Goal: Find specific page/section: Find specific page/section

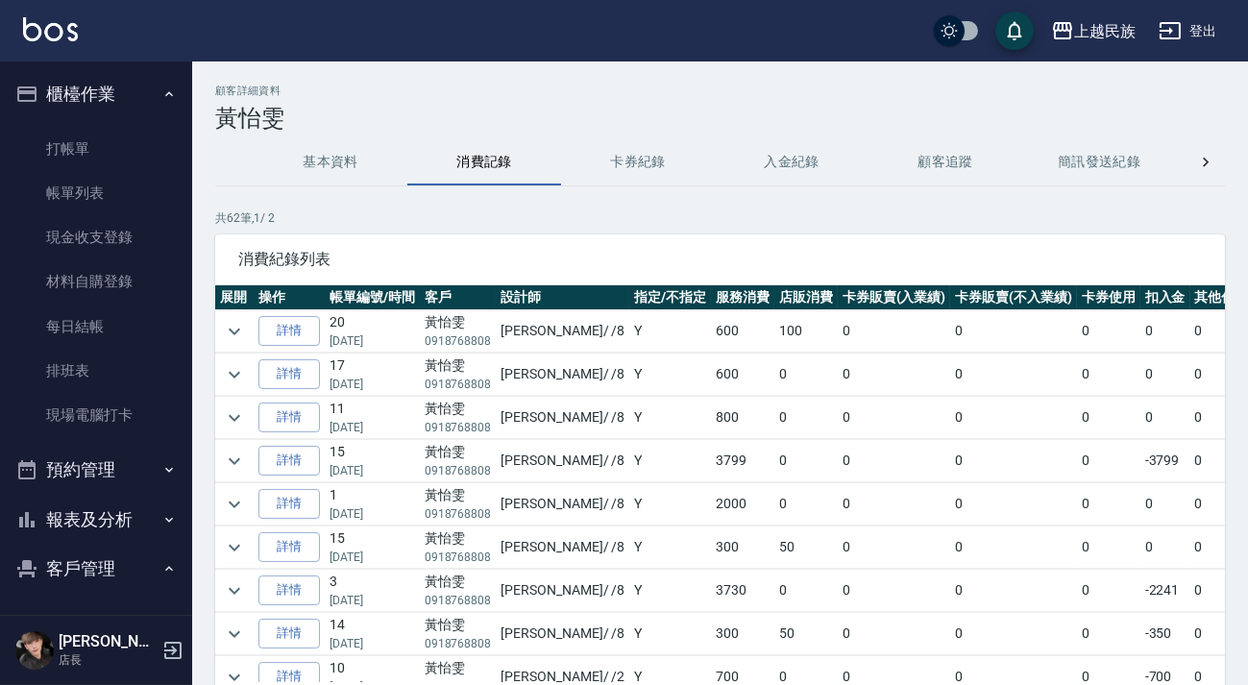
scroll to position [261, 0]
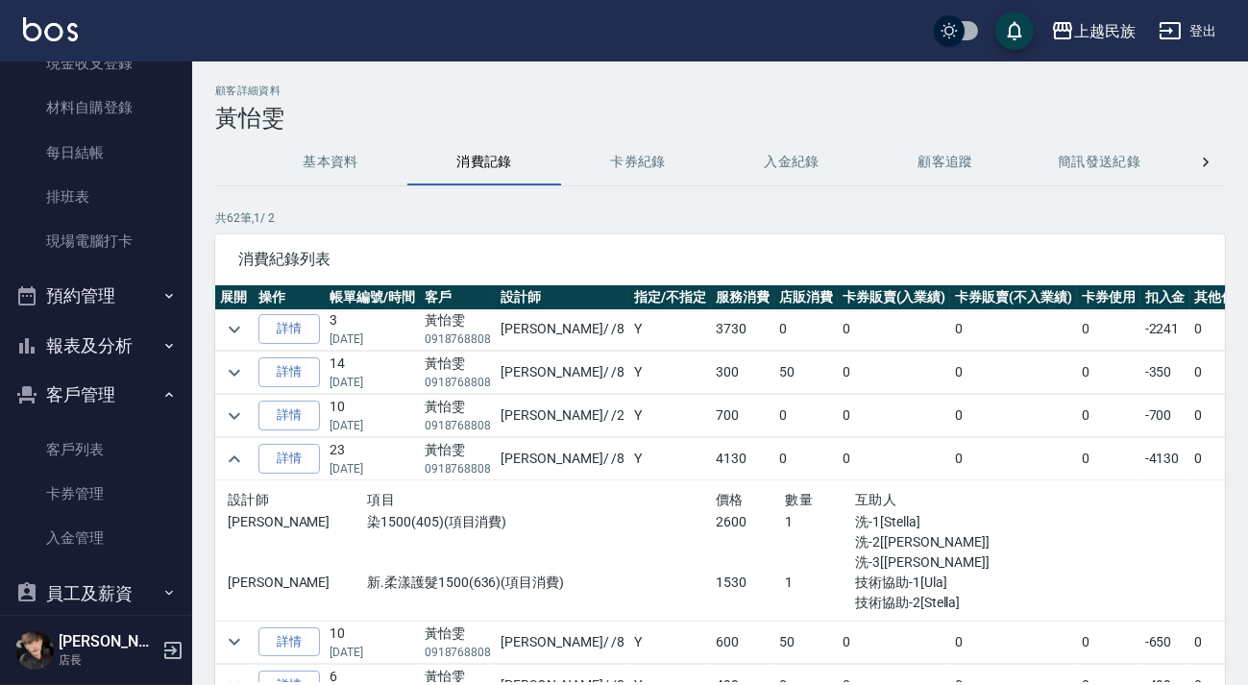
click at [131, 393] on button "客戶管理" at bounding box center [96, 395] width 177 height 50
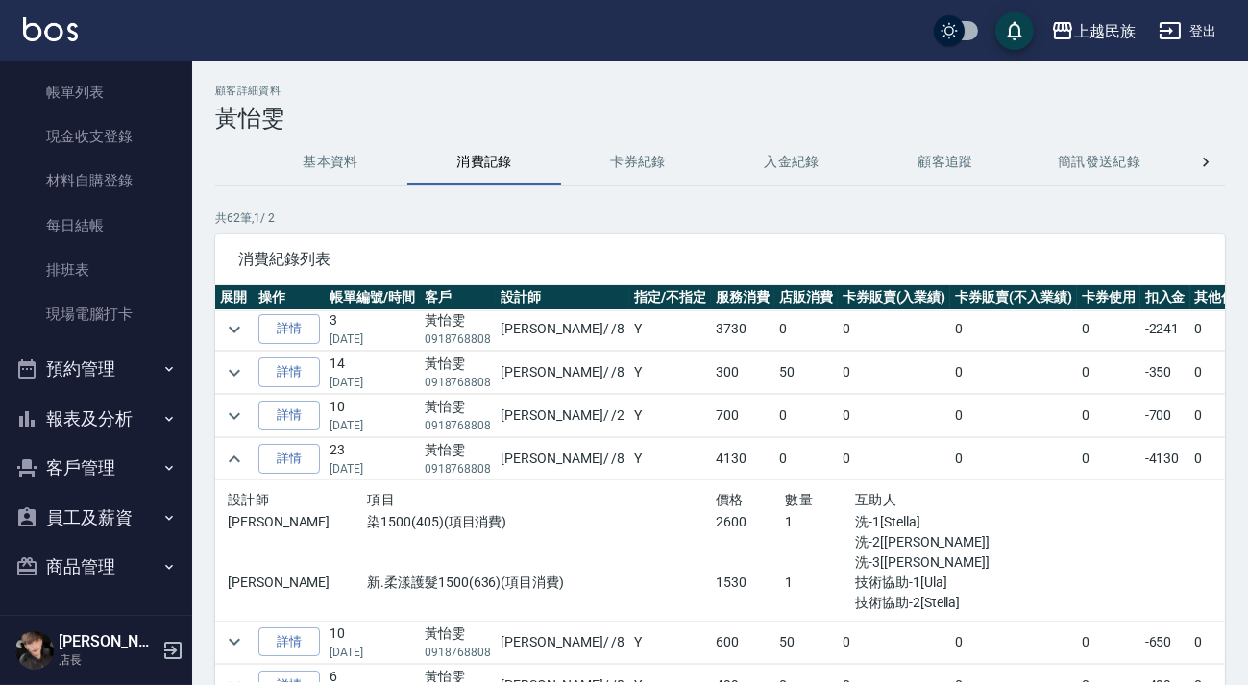
scroll to position [101, 0]
drag, startPoint x: 71, startPoint y: 414, endPoint x: 57, endPoint y: 407, distance: 15.9
click at [71, 415] on button "報表及分析" at bounding box center [96, 419] width 177 height 50
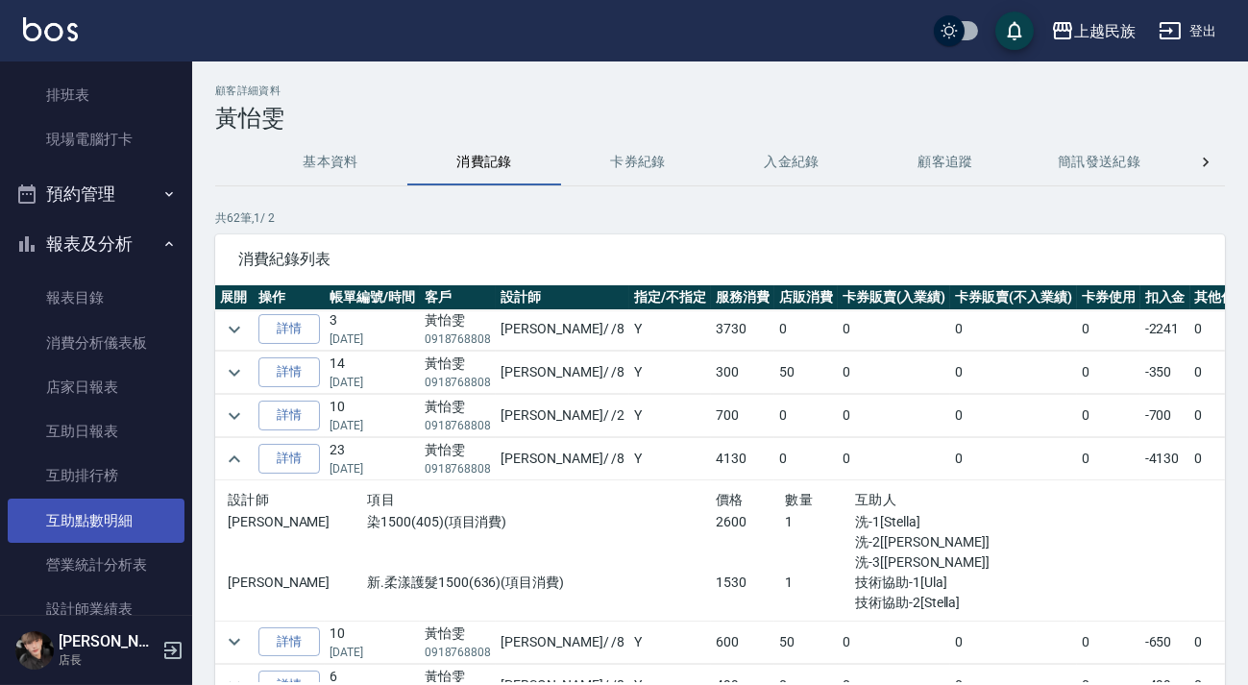
scroll to position [538, 0]
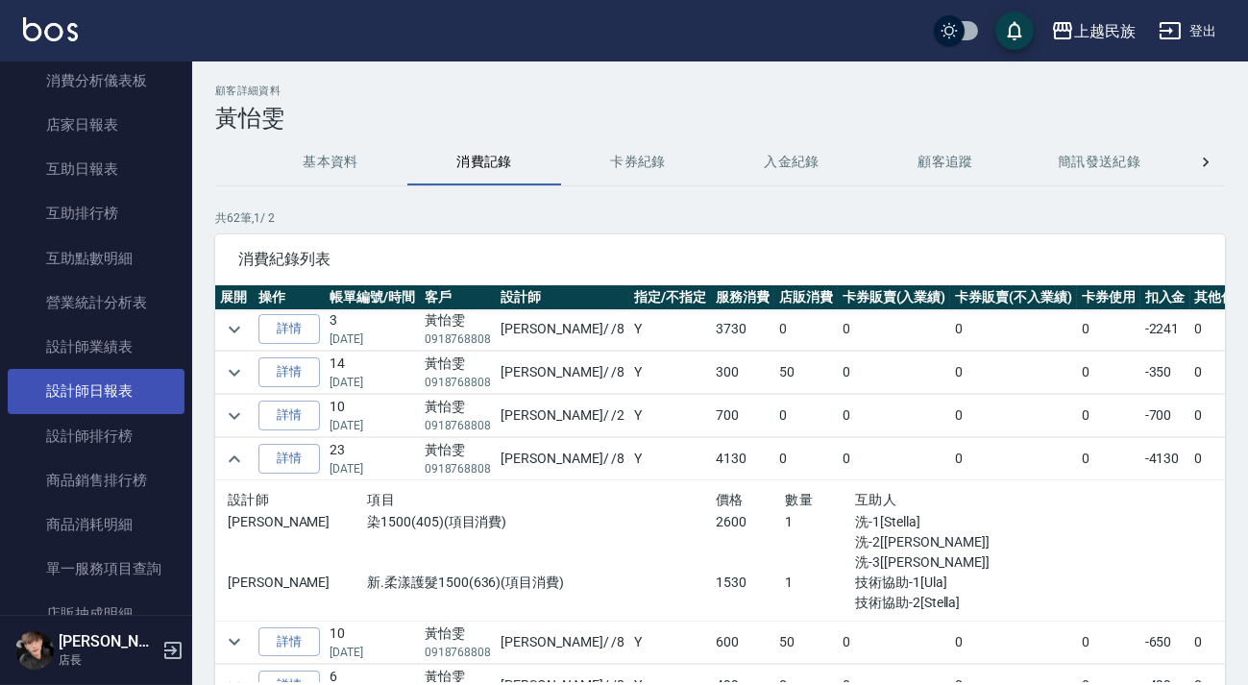
click at [116, 394] on link "設計師日報表" at bounding box center [96, 391] width 177 height 44
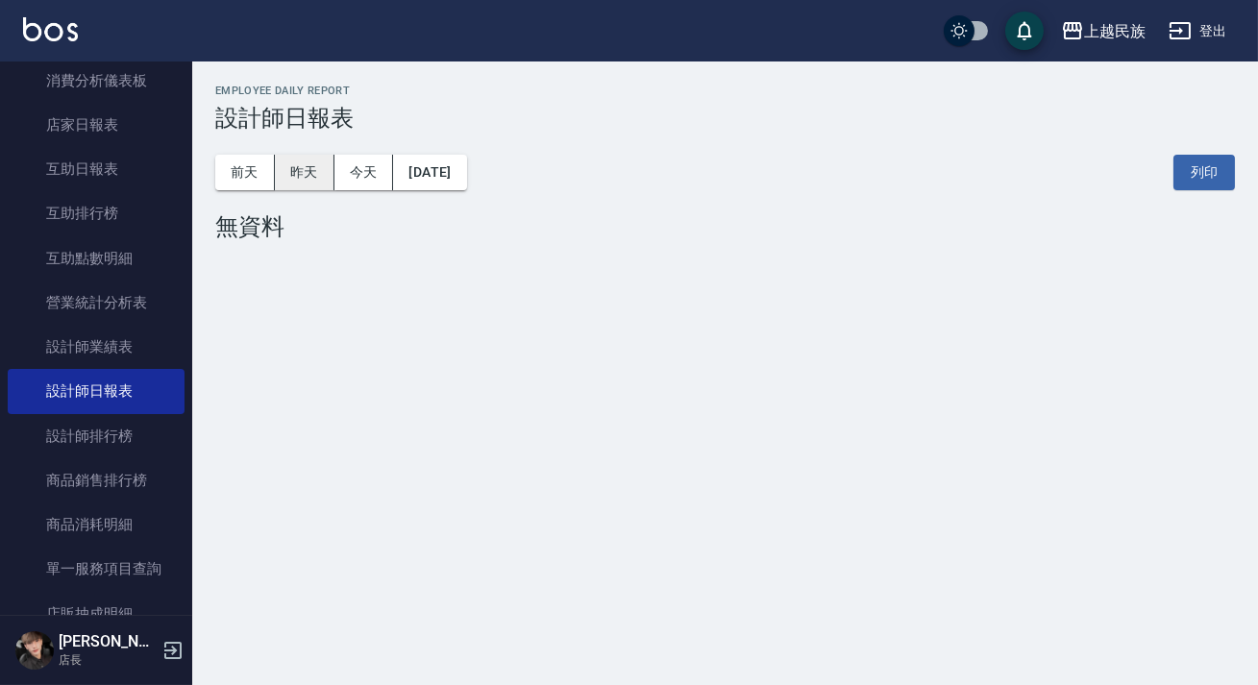
click at [286, 164] on button "昨天" at bounding box center [305, 173] width 60 height 36
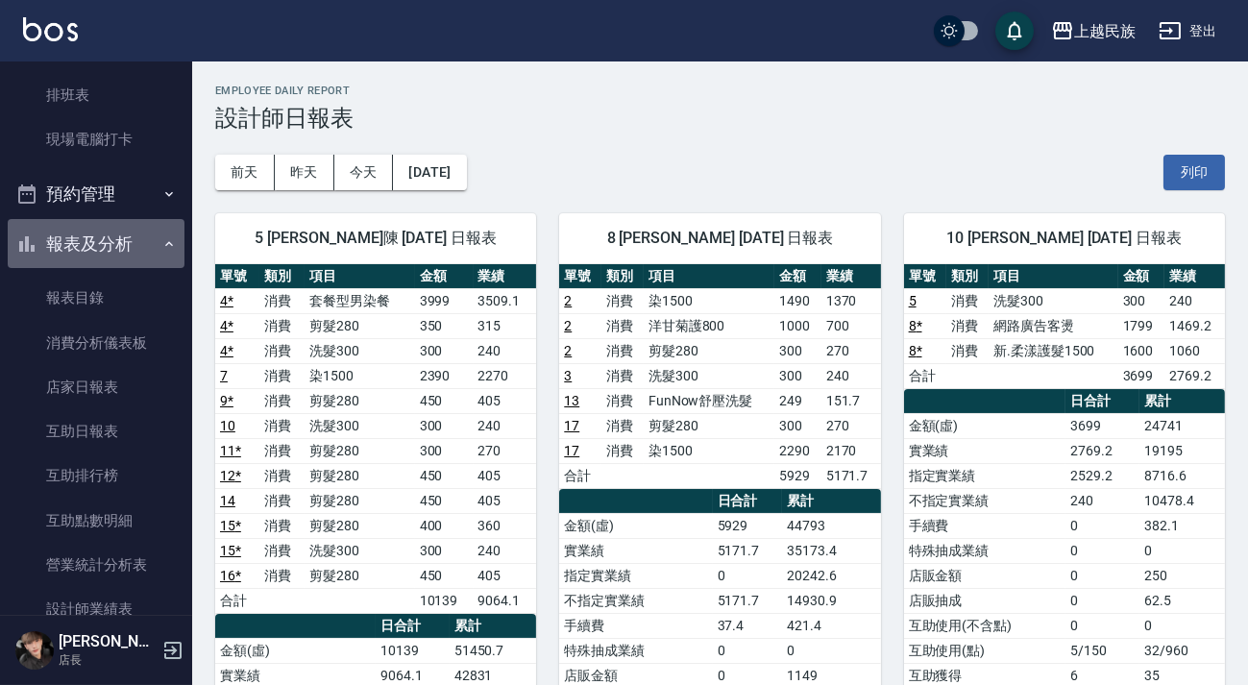
click at [96, 235] on button "報表及分析" at bounding box center [96, 244] width 177 height 50
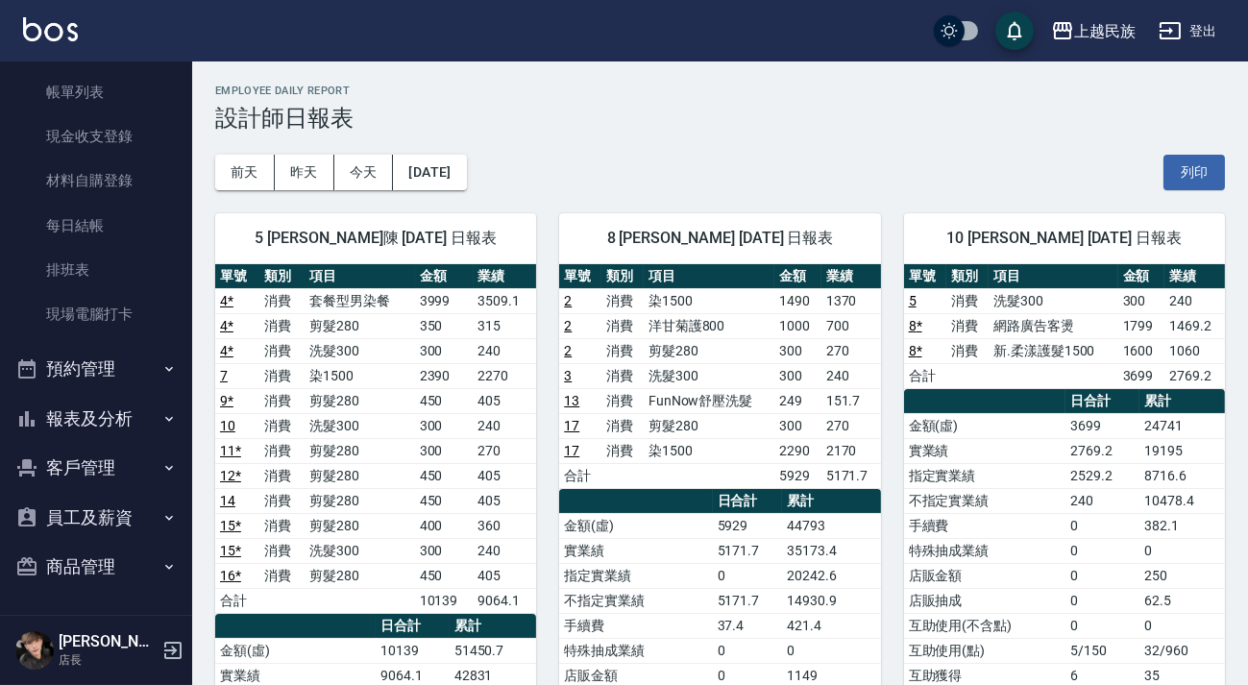
scroll to position [101, 0]
click at [93, 310] on link "現場電腦打卡" at bounding box center [96, 314] width 177 height 44
